Goal: Information Seeking & Learning: Learn about a topic

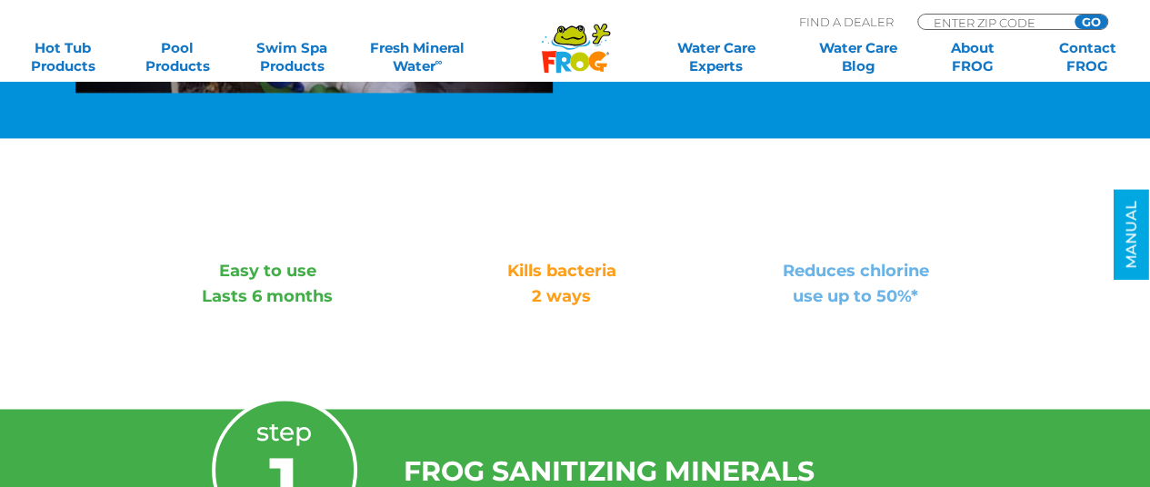
scroll to position [1273, 0]
